Goal: Task Accomplishment & Management: Manage account settings

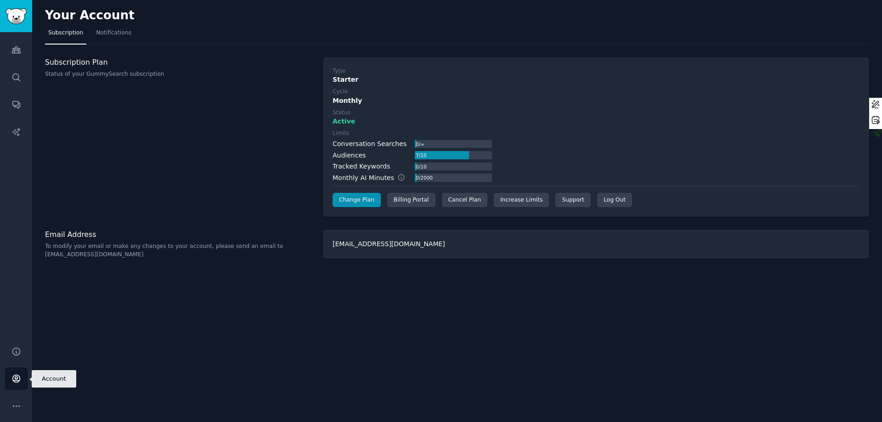
click at [17, 374] on icon "Sidebar" at bounding box center [16, 379] width 10 height 10
click at [402, 198] on div "Billing Portal" at bounding box center [411, 200] width 48 height 15
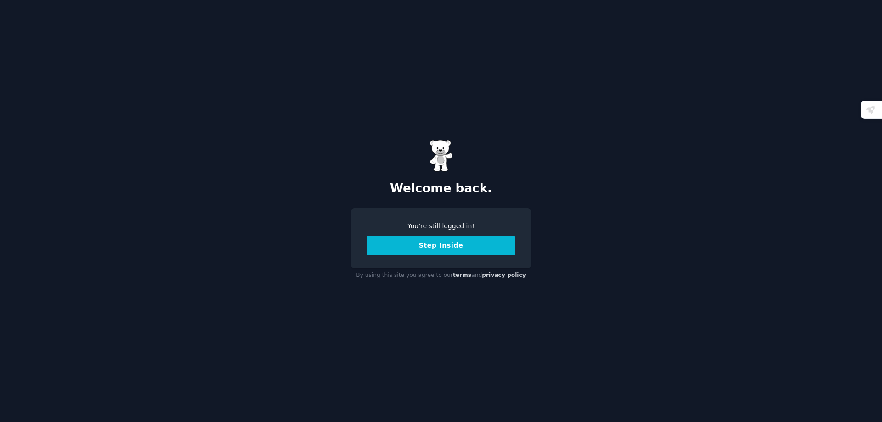
click at [463, 245] on button "Step Inside" at bounding box center [441, 245] width 148 height 19
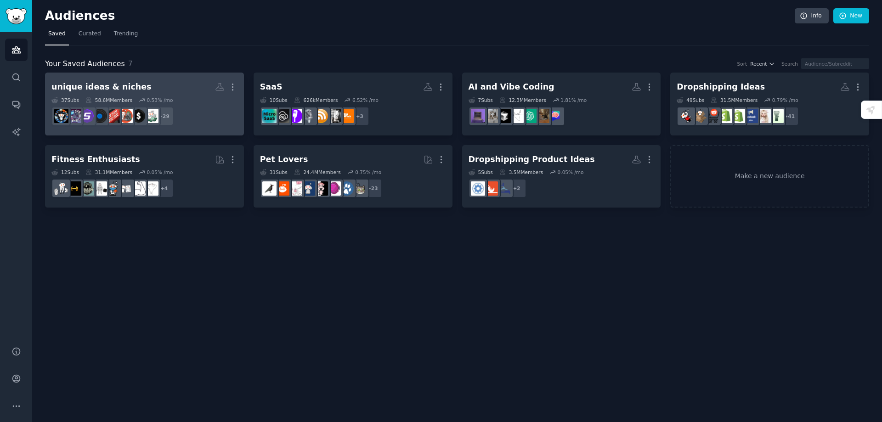
click at [182, 101] on div "37 Sub s 58.6M Members 0.53 % /mo" at bounding box center [144, 100] width 186 height 6
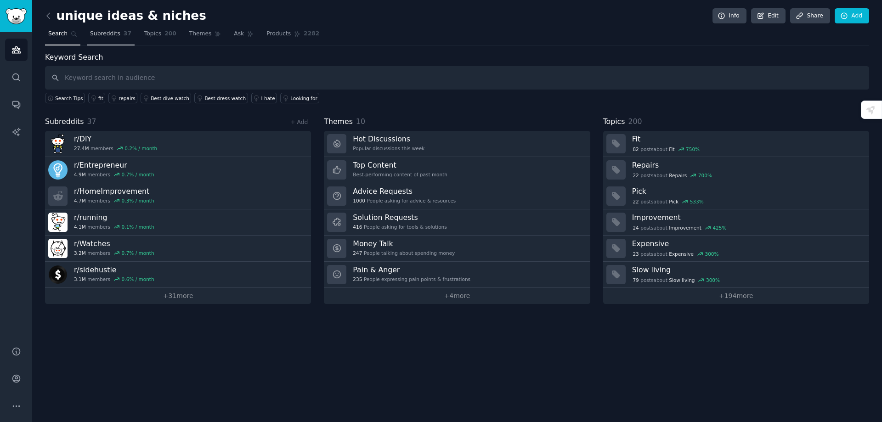
click at [103, 29] on link "Subreddits 37" at bounding box center [111, 36] width 48 height 19
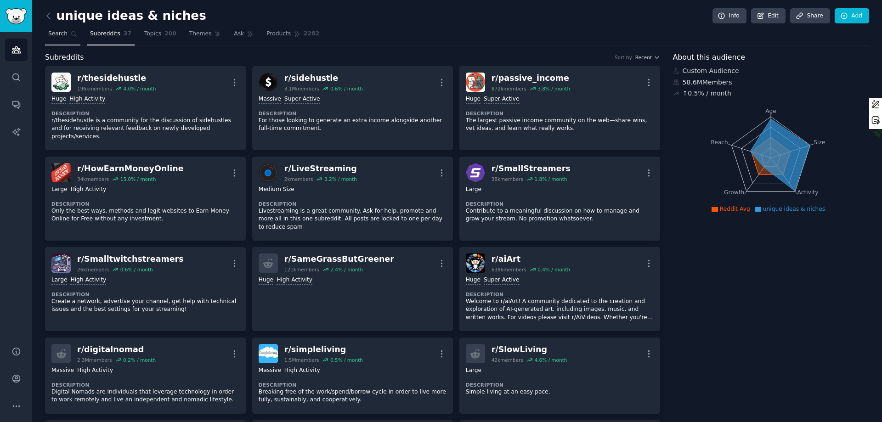
click at [54, 40] on link "Search" at bounding box center [62, 36] width 35 height 19
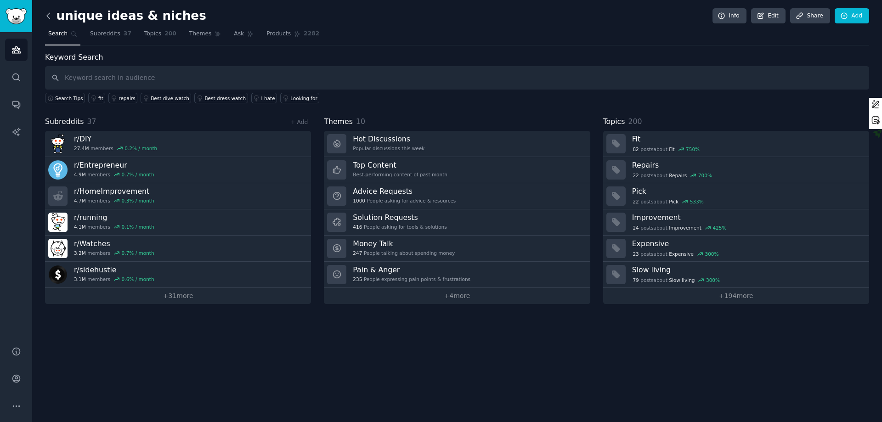
click at [48, 17] on icon at bounding box center [48, 16] width 3 height 6
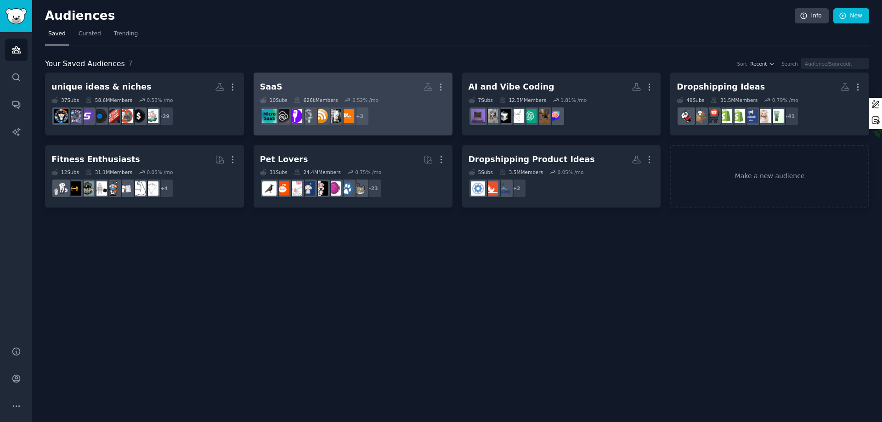
click at [395, 101] on div "10 Sub s 626k Members 6.52 % /mo" at bounding box center [353, 100] width 186 height 6
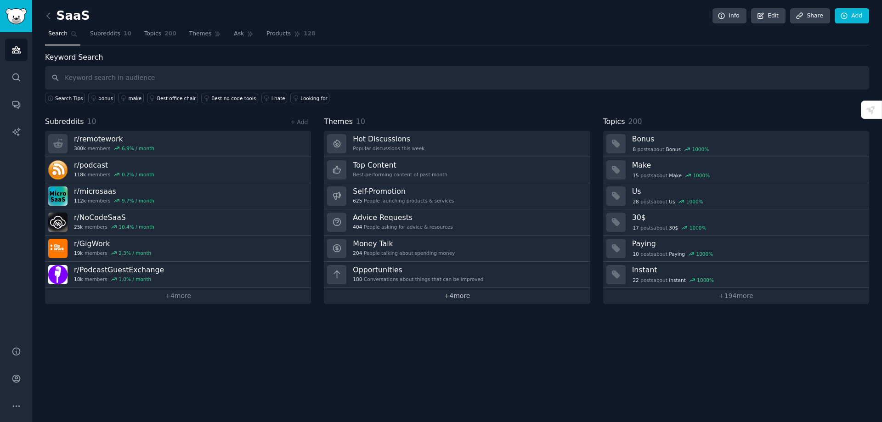
click at [456, 298] on link "+ 4 more" at bounding box center [457, 296] width 266 height 16
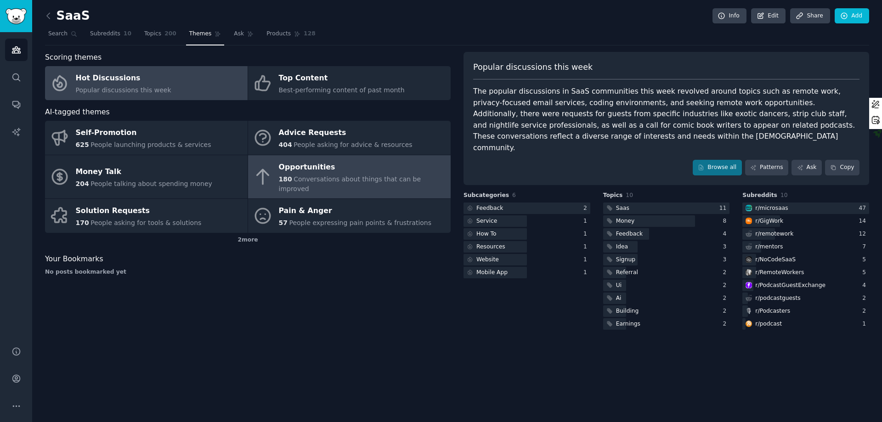
click at [412, 172] on div "Opportunities" at bounding box center [362, 167] width 167 height 15
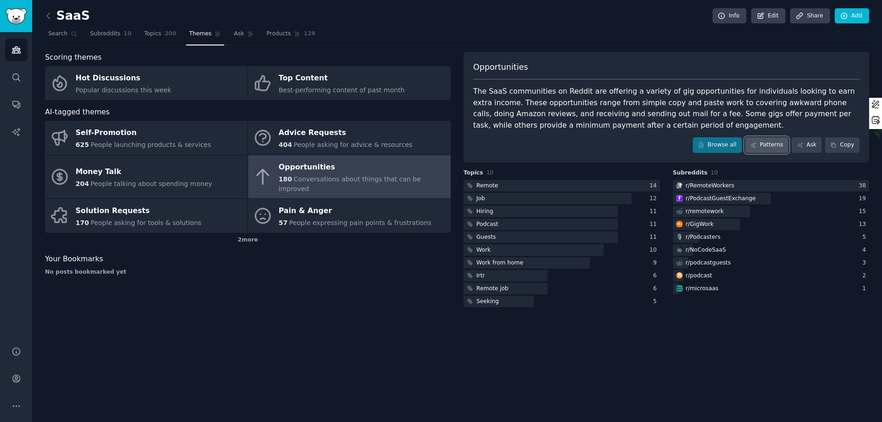
click at [588, 144] on link "Patterns" at bounding box center [766, 145] width 43 height 16
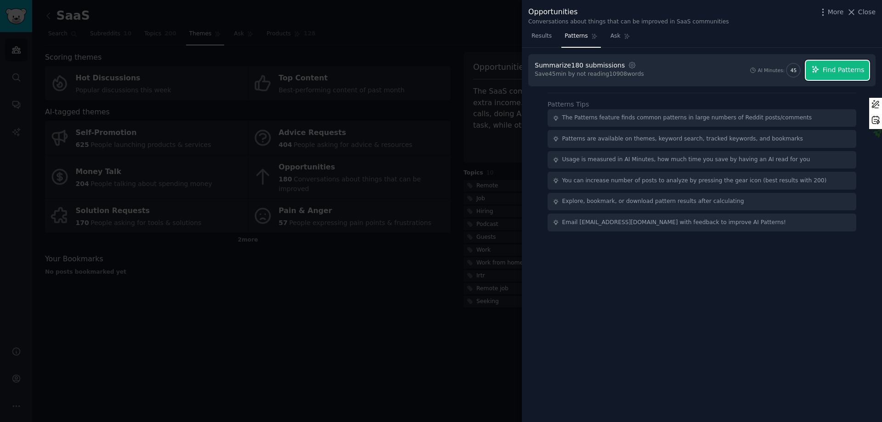
click at [588, 71] on span "Find Patterns" at bounding box center [844, 70] width 42 height 10
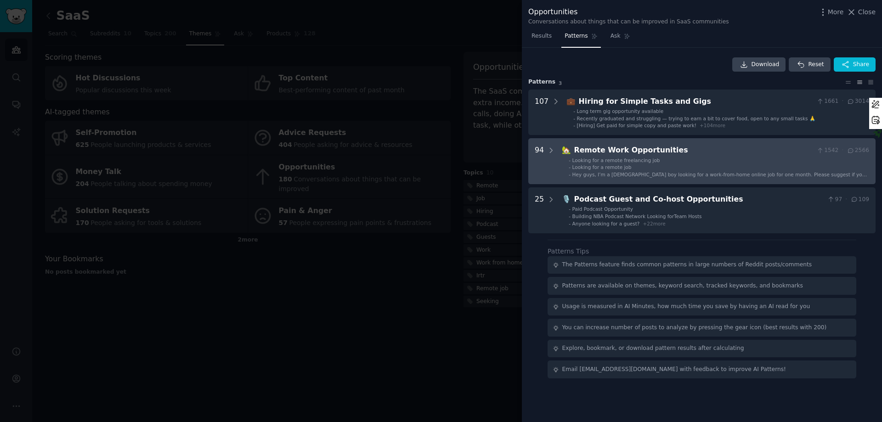
click at [563, 152] on span "🏡" at bounding box center [566, 150] width 9 height 9
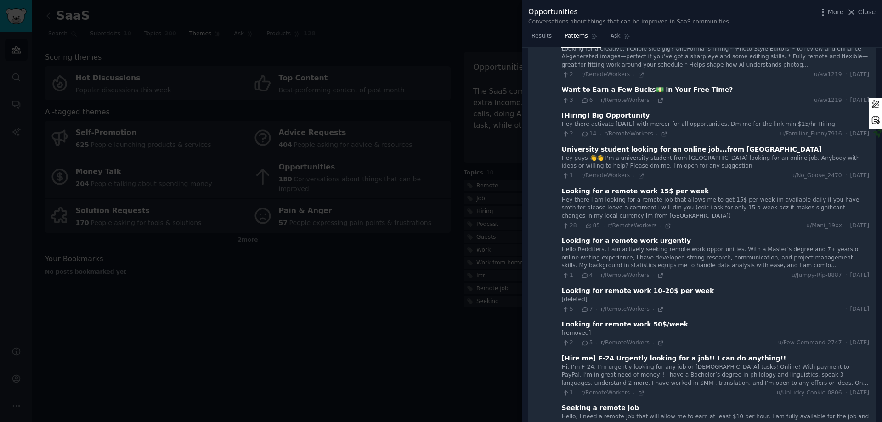
scroll to position [1331, 0]
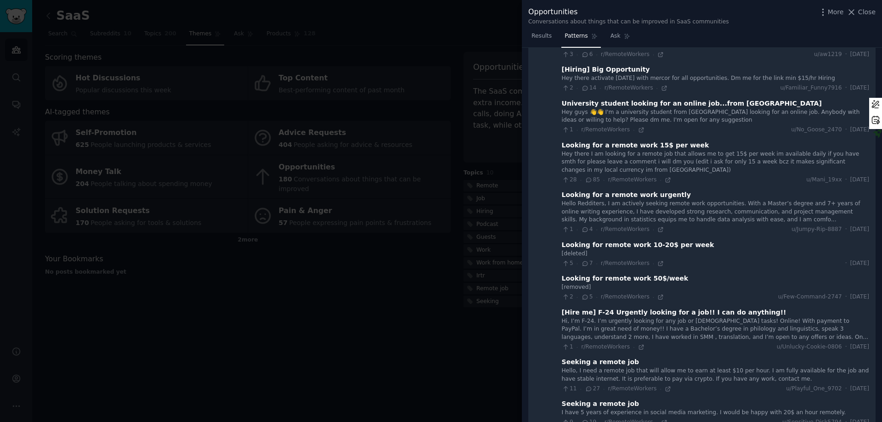
click at [588, 10] on span "Close" at bounding box center [866, 12] width 17 height 10
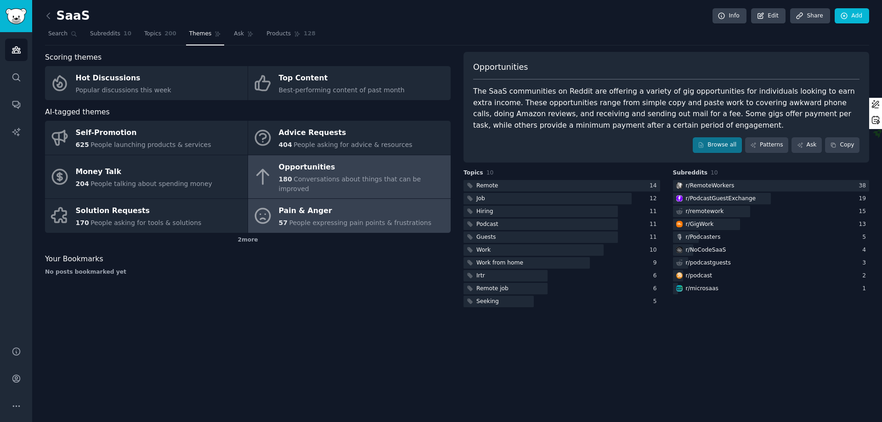
click at [365, 204] on div "Pain & Anger" at bounding box center [355, 211] width 153 height 15
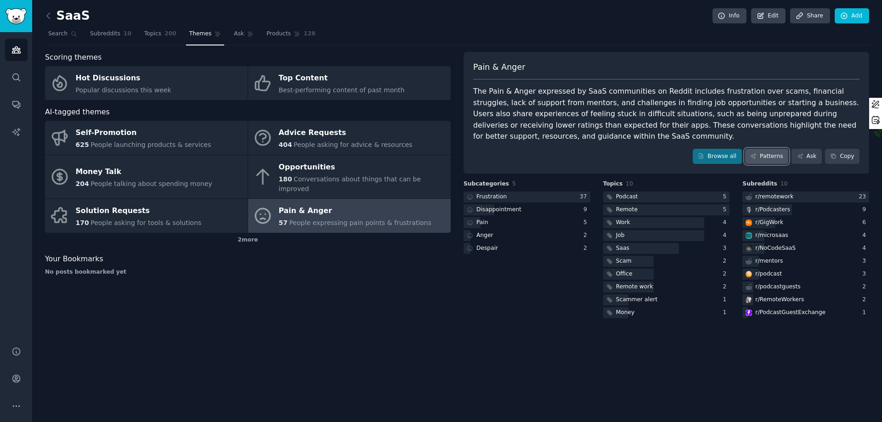
click at [588, 155] on link "Patterns" at bounding box center [766, 157] width 43 height 16
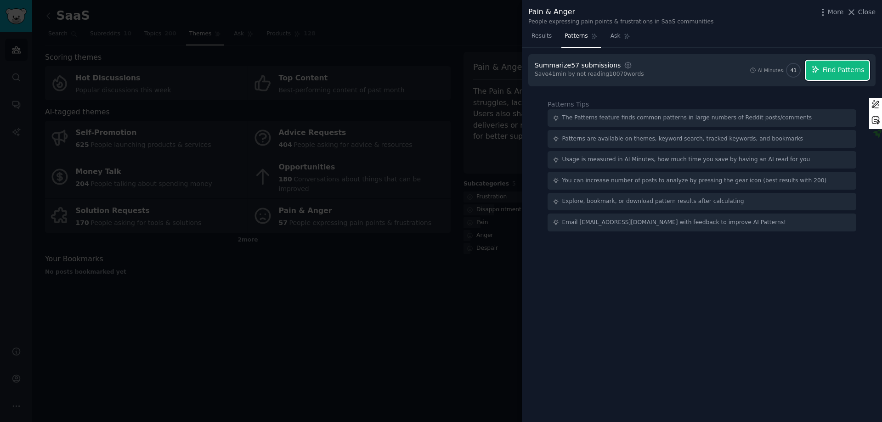
click at [588, 69] on span "Find Patterns" at bounding box center [844, 70] width 42 height 10
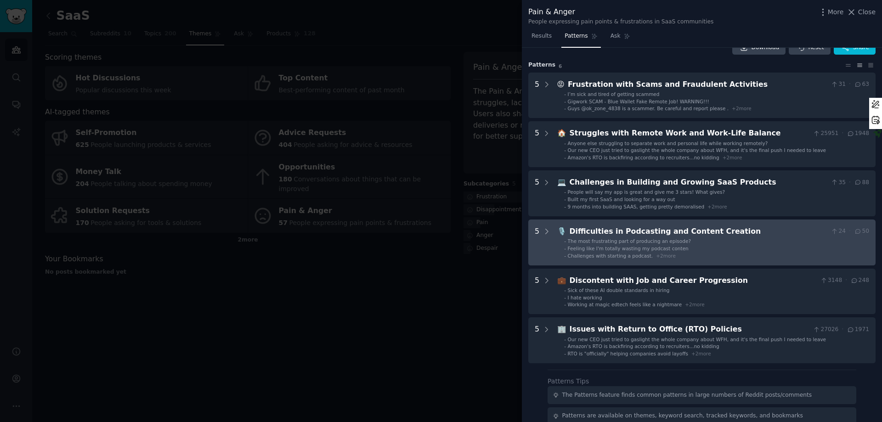
scroll to position [46, 0]
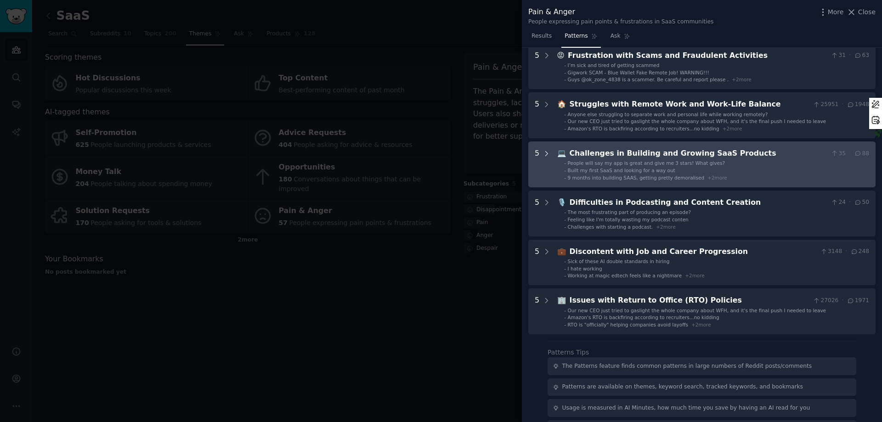
click at [547, 153] on icon at bounding box center [547, 154] width 8 height 8
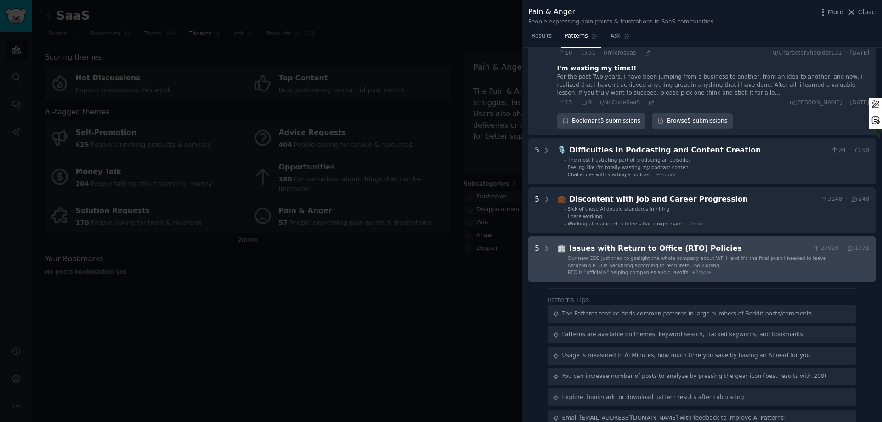
scroll to position [322, 0]
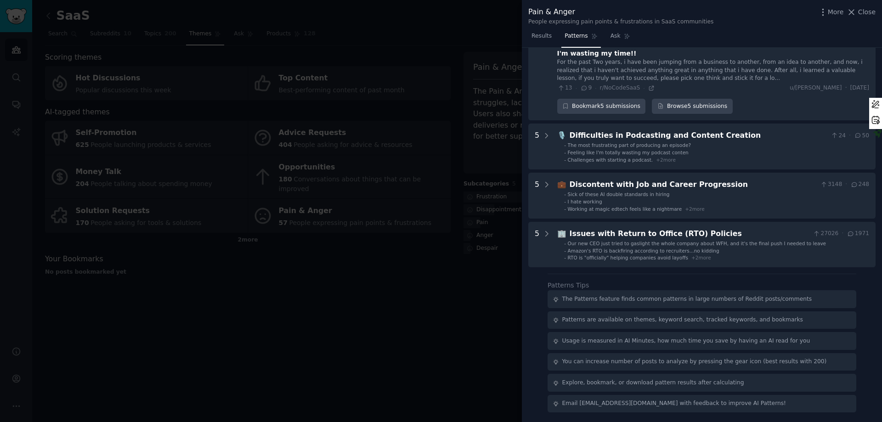
click at [436, 27] on div at bounding box center [441, 211] width 882 height 422
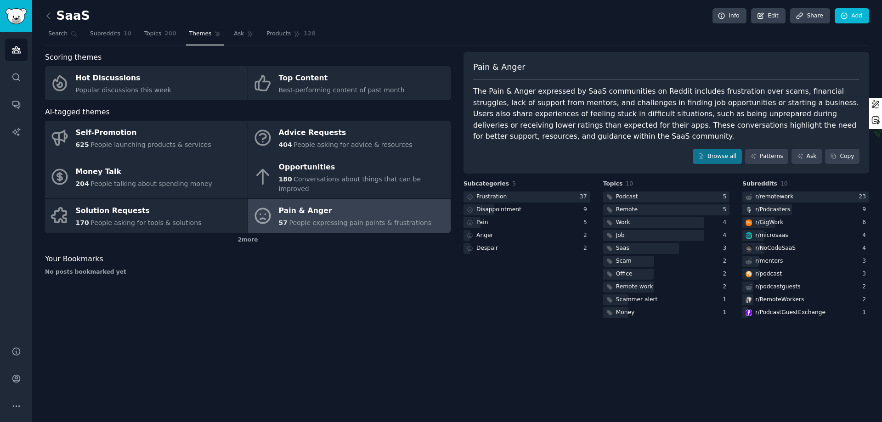
click at [56, 19] on h2 "SaaS" at bounding box center [67, 16] width 45 height 15
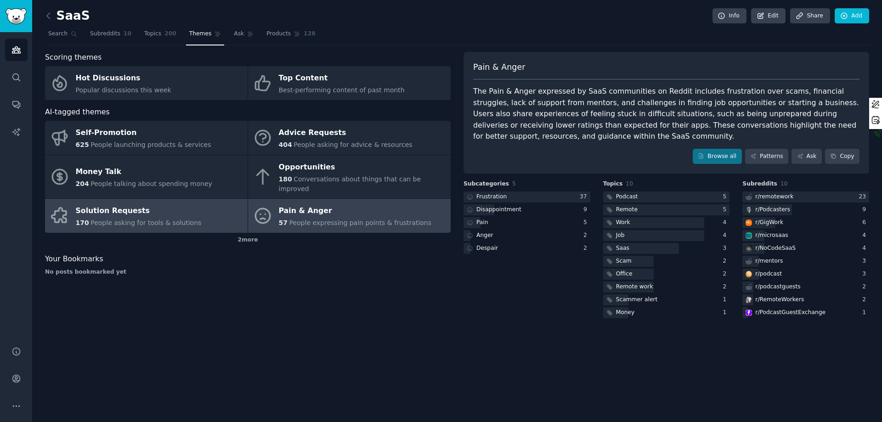
click at [201, 204] on link "Solution Requests 170 People asking for tools & solutions" at bounding box center [146, 216] width 203 height 34
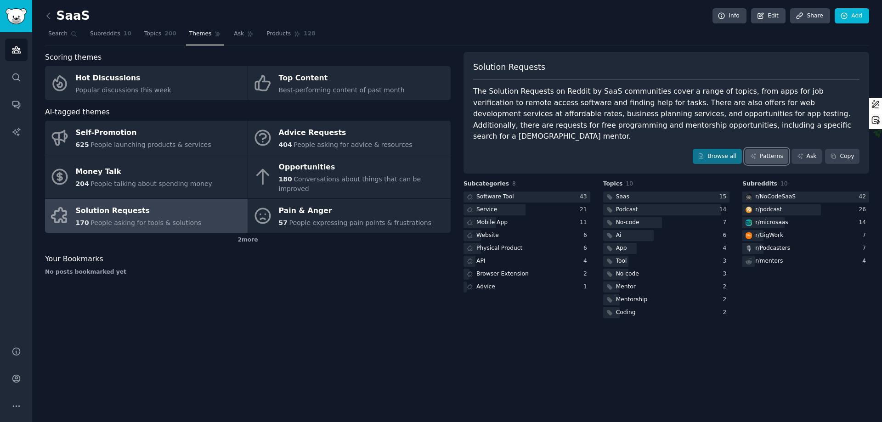
click at [588, 153] on icon at bounding box center [753, 156] width 6 height 6
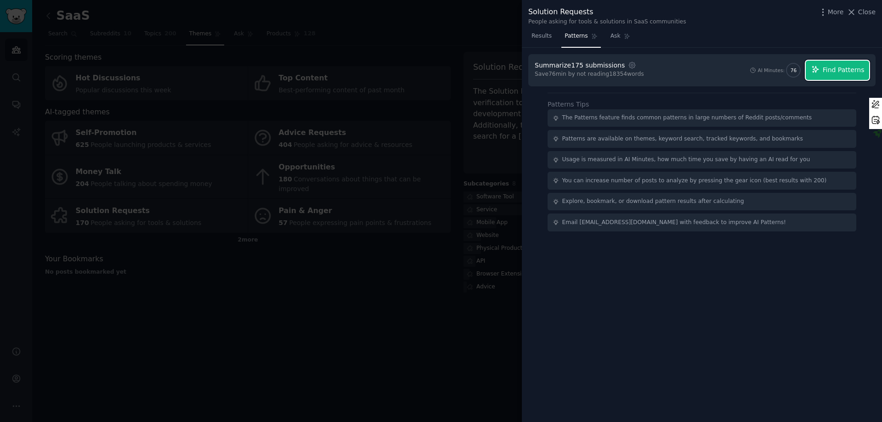
click at [588, 72] on span "Find Patterns" at bounding box center [844, 70] width 42 height 10
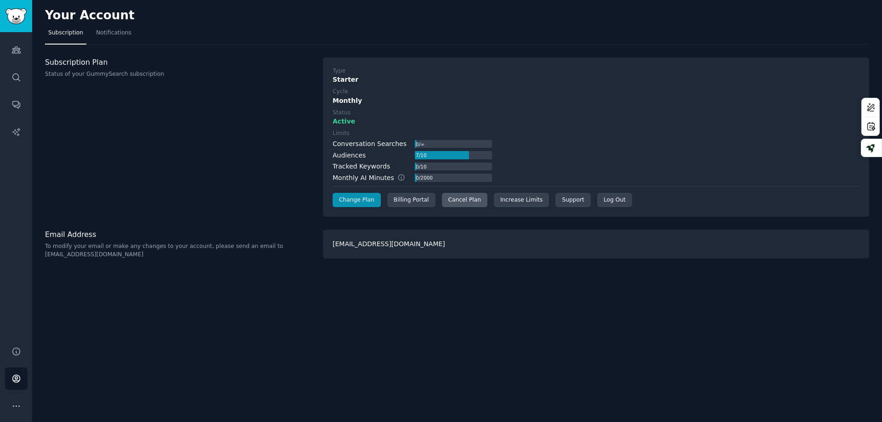
click at [452, 202] on div "Cancel Plan" at bounding box center [464, 200] width 45 height 15
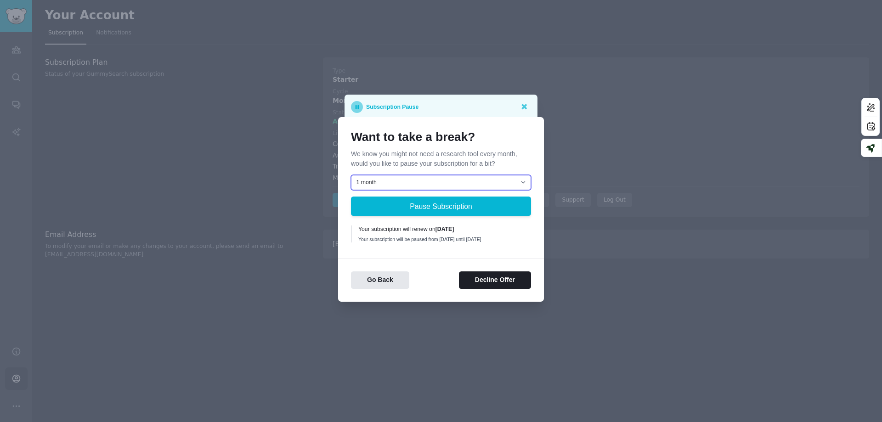
click at [517, 178] on select "1 month 2 months 3 months Choose a custom date to resume" at bounding box center [441, 183] width 180 height 16
click at [544, 89] on div at bounding box center [441, 211] width 882 height 422
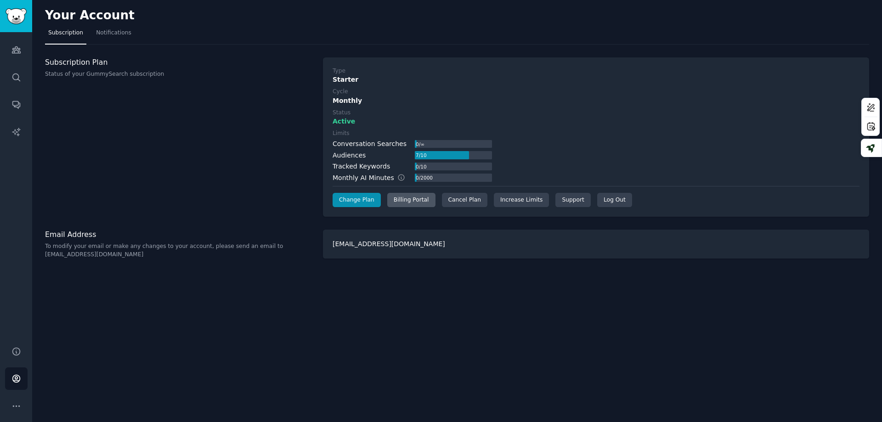
click at [420, 201] on div "Billing Portal" at bounding box center [411, 200] width 48 height 15
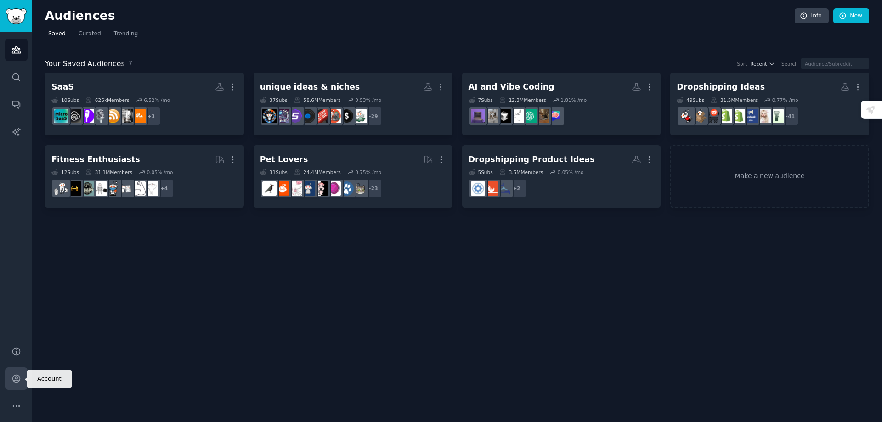
click at [15, 374] on icon "Sidebar" at bounding box center [16, 379] width 10 height 10
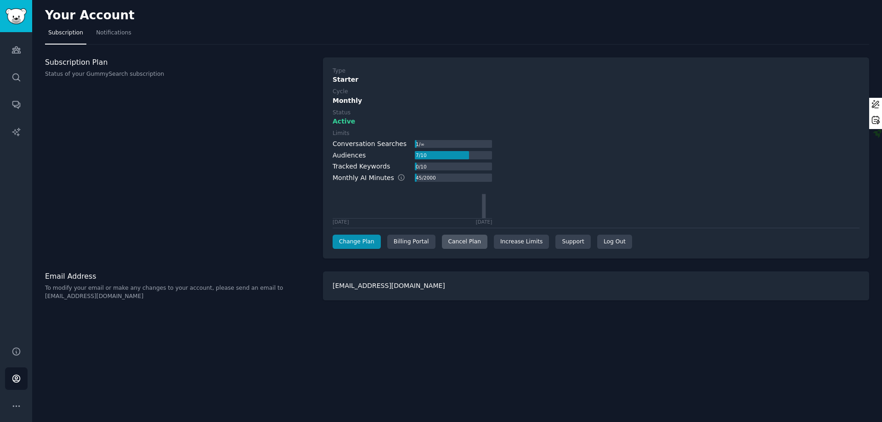
click at [458, 242] on div "Cancel Plan" at bounding box center [464, 242] width 45 height 15
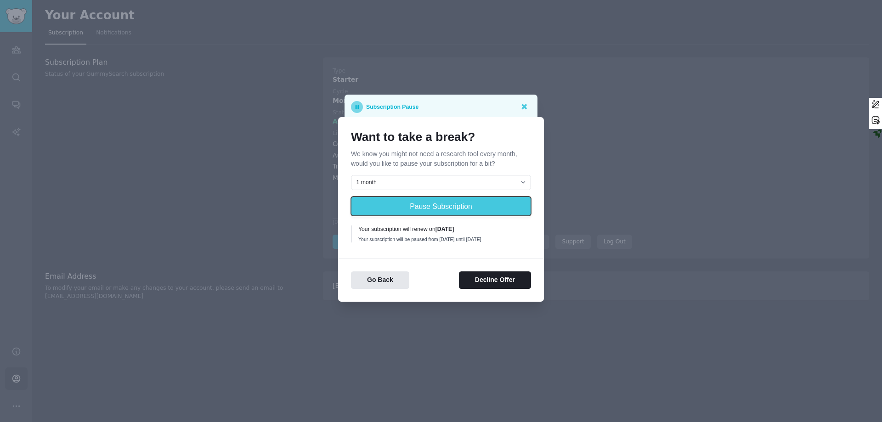
click at [470, 204] on button "Pause Subscription" at bounding box center [441, 206] width 180 height 19
